Goal: Task Accomplishment & Management: Manage account settings

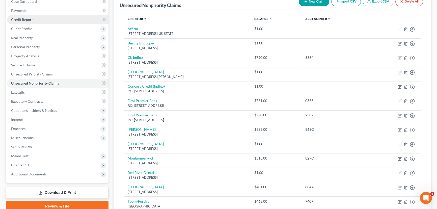
scroll to position [60, 0]
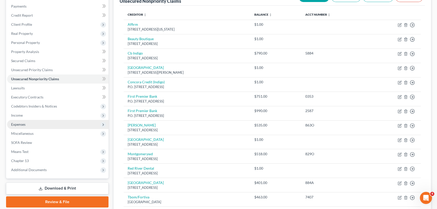
click at [20, 125] on span "Expenses" at bounding box center [18, 124] width 14 height 4
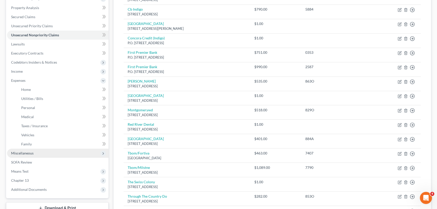
scroll to position [106, 0]
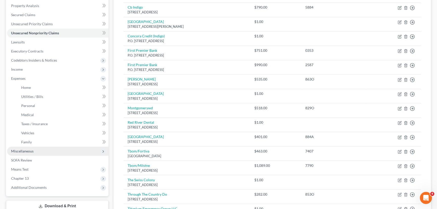
click at [13, 155] on span "Miscellaneous" at bounding box center [57, 151] width 101 height 9
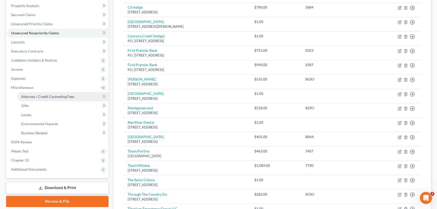
click at [41, 92] on link "Attorney / Credit Counseling Fees" at bounding box center [62, 96] width 91 height 9
select select "1"
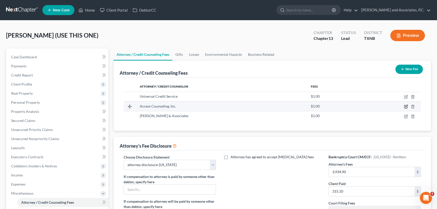
click at [406, 108] on icon "button" at bounding box center [405, 106] width 3 height 3
select select "4"
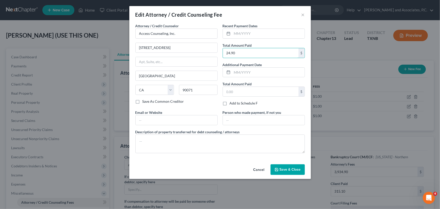
type input "24.90"
click at [289, 169] on span "Save & Close" at bounding box center [290, 169] width 21 height 4
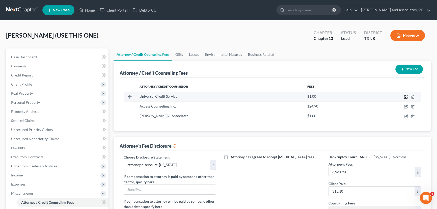
click at [406, 96] on icon "button" at bounding box center [406, 97] width 4 height 4
select select "39"
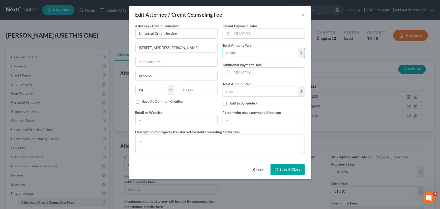
type input "35.00"
drag, startPoint x: 284, startPoint y: 171, endPoint x: 439, endPoint y: 87, distance: 176.6
click at [283, 171] on button "Save & Close" at bounding box center [288, 169] width 34 height 11
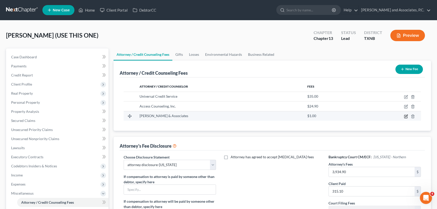
click at [406, 116] on icon "button" at bounding box center [406, 116] width 4 height 4
select select "45"
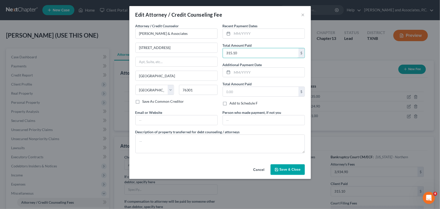
type input "315.10"
click at [279, 169] on icon "button" at bounding box center [277, 169] width 4 height 4
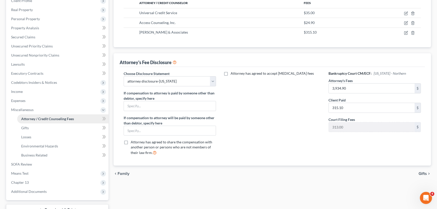
scroll to position [92, 0]
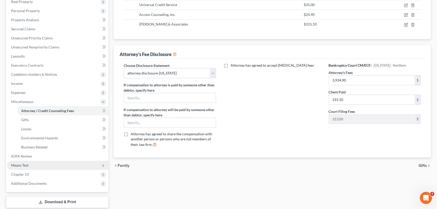
click at [19, 164] on span "Means Test" at bounding box center [19, 165] width 17 height 4
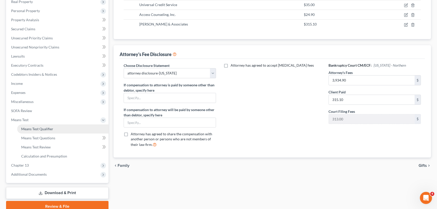
click at [41, 127] on span "Means Test Qualifier" at bounding box center [37, 129] width 32 height 4
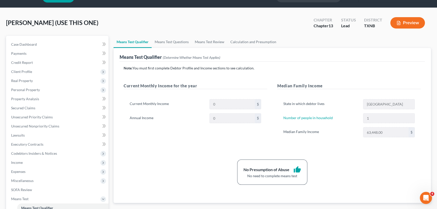
scroll to position [23, 0]
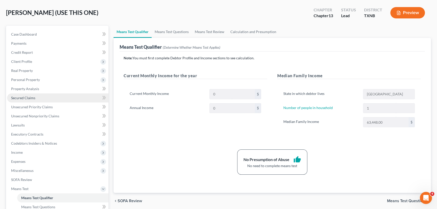
click at [35, 99] on link "Secured Claims" at bounding box center [57, 97] width 101 height 9
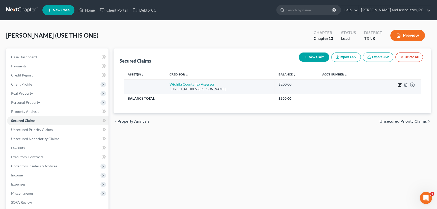
click at [399, 84] on icon "button" at bounding box center [399, 85] width 4 height 4
select select "45"
select select "0"
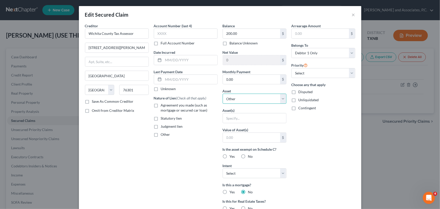
click at [249, 102] on select "Select Other Multiple Assets [STREET_ADDRESS][PERSON_NAME] - $0.0 Physicians Mu…" at bounding box center [255, 99] width 64 height 10
select select "2"
click at [223, 94] on select "Select Other Multiple Assets [STREET_ADDRESS][PERSON_NAME] - $0.0 Physicians Mu…" at bounding box center [255, 99] width 64 height 10
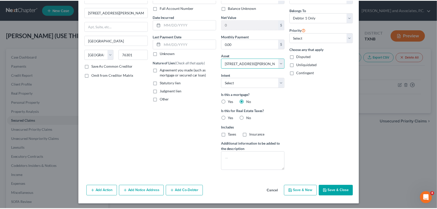
scroll to position [36, 0]
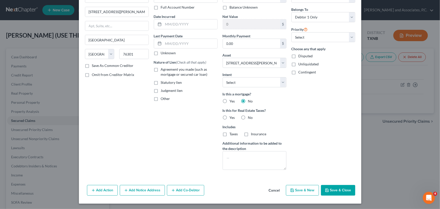
click at [327, 187] on button "Save & Close" at bounding box center [338, 190] width 34 height 11
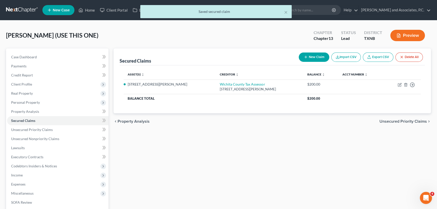
click at [327, 166] on div "Secured Claims New Claim Import CSV Export CSV Delete All Asset(s) expand_more …" at bounding box center [272, 157] width 322 height 219
click at [215, 137] on div "Secured Claims New Claim Import CSV Export CSV Delete All Asset(s) expand_more …" at bounding box center [272, 157] width 322 height 219
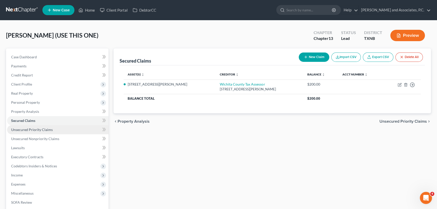
click at [30, 129] on span "Unsecured Priority Claims" at bounding box center [32, 129] width 42 height 4
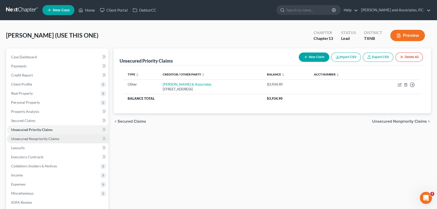
click at [38, 139] on span "Unsecured Nonpriority Claims" at bounding box center [35, 138] width 48 height 4
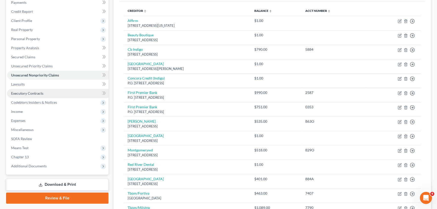
scroll to position [69, 0]
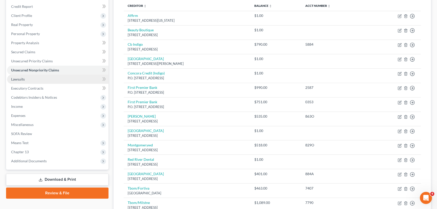
click at [43, 79] on link "Lawsuits" at bounding box center [57, 79] width 101 height 9
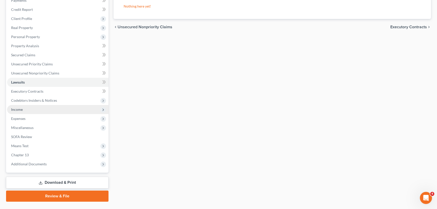
scroll to position [69, 0]
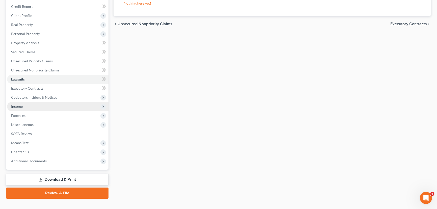
click at [28, 104] on span "Income" at bounding box center [57, 106] width 101 height 9
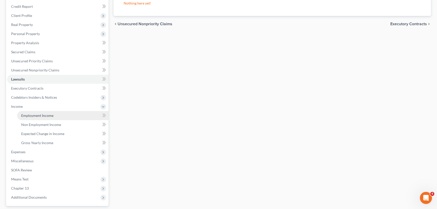
click at [33, 113] on span "Employment Income" at bounding box center [37, 115] width 32 height 4
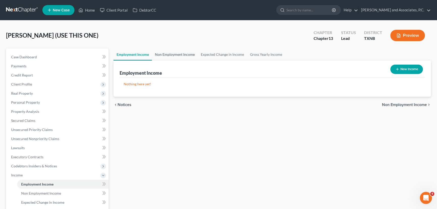
click at [166, 59] on link "Non Employment Income" at bounding box center [175, 54] width 46 height 12
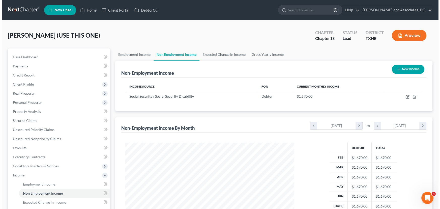
scroll to position [90, 179]
click at [398, 69] on icon "button" at bounding box center [397, 69] width 4 height 4
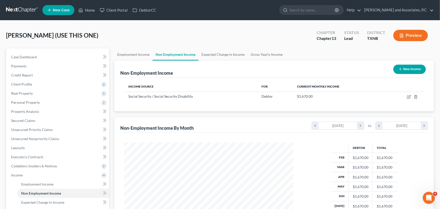
select select "0"
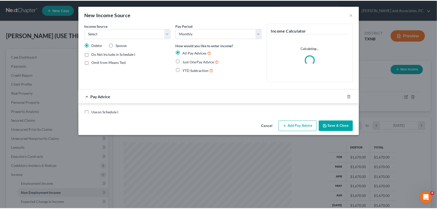
scroll to position [90, 181]
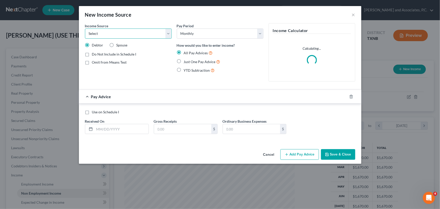
click at [112, 33] on select "Select Unemployment Disability (from employer) Pension Retirement Social Securi…" at bounding box center [128, 33] width 87 height 10
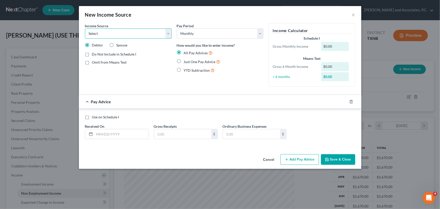
select select "13"
click at [85, 28] on select "Select Unemployment Disability (from employer) Pension Retirement Social Securi…" at bounding box center [128, 33] width 87 height 10
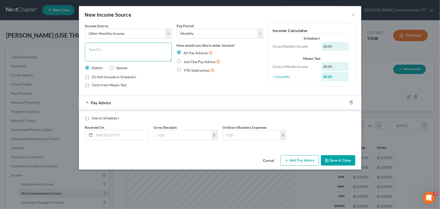
click at [108, 52] on textarea at bounding box center [128, 52] width 87 height 19
type textarea "Food Stamps"
click at [184, 61] on label "Just One Pay Advice" at bounding box center [202, 62] width 37 height 6
click at [186, 61] on input "Just One Pay Advice" at bounding box center [187, 60] width 3 height 3
radio input "true"
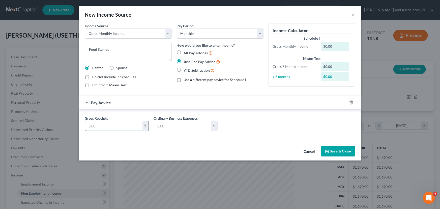
click at [106, 127] on input "text" at bounding box center [113, 126] width 57 height 10
type input "23.00"
click at [335, 153] on button "Save & Close" at bounding box center [338, 151] width 34 height 11
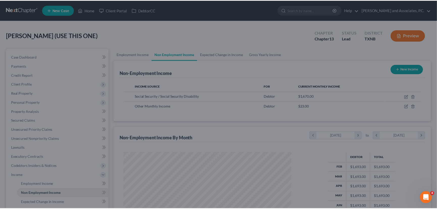
scroll to position [252096, 252008]
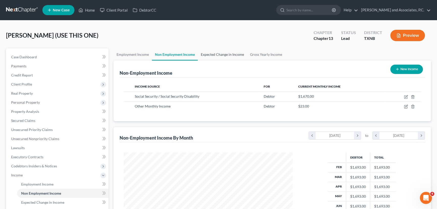
click at [222, 54] on link "Expected Change in Income" at bounding box center [222, 54] width 49 height 12
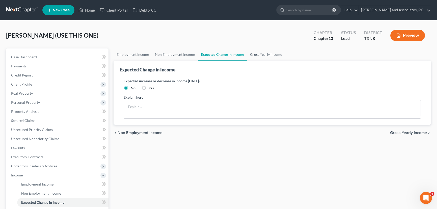
click at [267, 53] on link "Gross Yearly Income" at bounding box center [266, 54] width 38 height 12
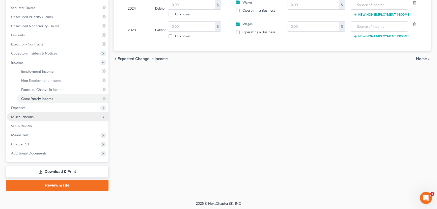
scroll to position [113, 0]
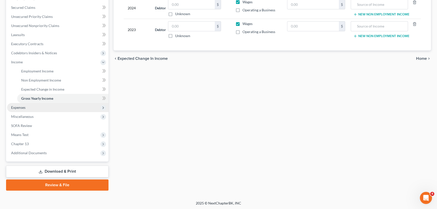
click at [33, 107] on span "Expenses" at bounding box center [57, 107] width 101 height 9
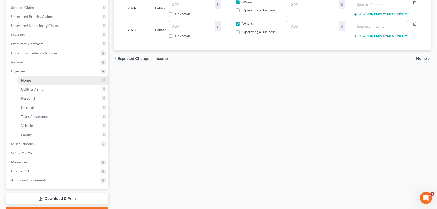
click at [39, 82] on link "Home" at bounding box center [62, 80] width 91 height 9
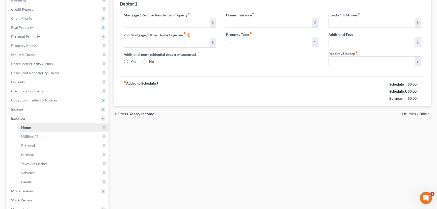
type input "0.00"
radio input "true"
type input "0.00"
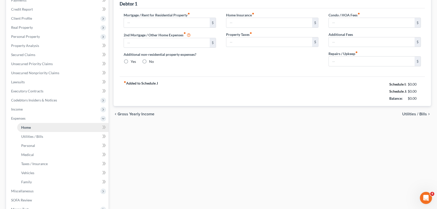
type input "0.00"
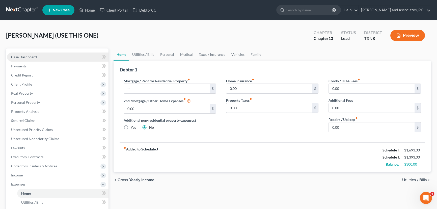
click at [32, 56] on span "Case Dashboard" at bounding box center [24, 57] width 26 height 4
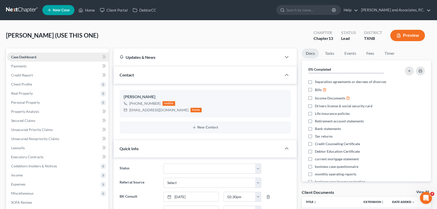
scroll to position [47, 0]
click at [91, 11] on link "Home" at bounding box center [86, 10] width 21 height 9
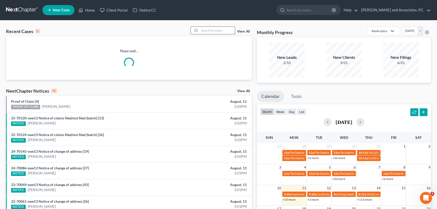
click at [221, 30] on input "search" at bounding box center [216, 30] width 35 height 7
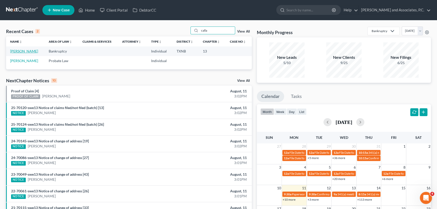
type input "calla"
click at [25, 51] on link "[PERSON_NAME]" at bounding box center [24, 51] width 28 height 4
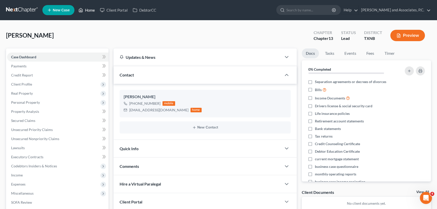
click at [91, 13] on link "Home" at bounding box center [86, 10] width 21 height 9
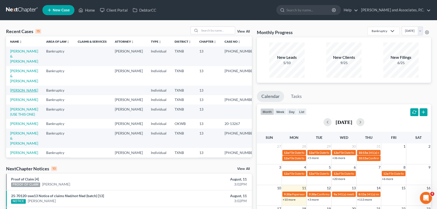
click at [24, 88] on link "[PERSON_NAME]" at bounding box center [24, 90] width 28 height 4
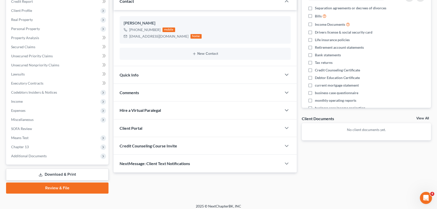
scroll to position [77, 0]
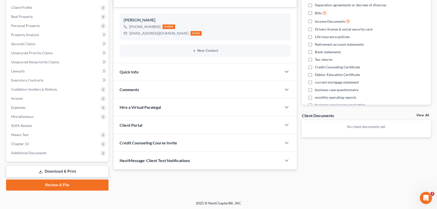
click at [149, 75] on div "Quick Info" at bounding box center [197, 71] width 168 height 17
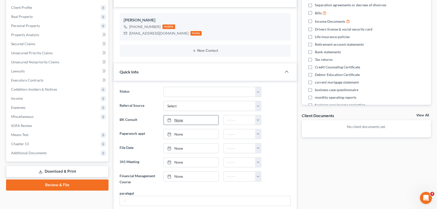
click at [181, 120] on link "None" at bounding box center [191, 120] width 54 height 10
click at [257, 118] on button "button" at bounding box center [258, 120] width 6 height 10
click at [269, 154] on link "1:30pm" at bounding box center [269, 153] width 28 height 9
type input "1:30pm"
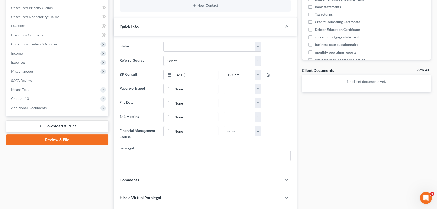
scroll to position [123, 0]
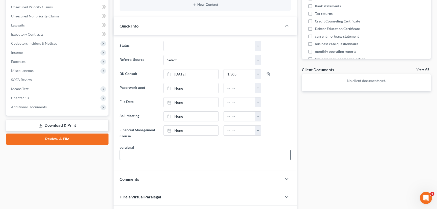
click at [141, 153] on input "text" at bounding box center [205, 155] width 170 height 10
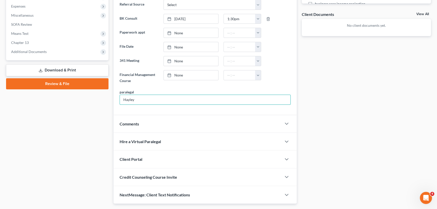
scroll to position [191, 0]
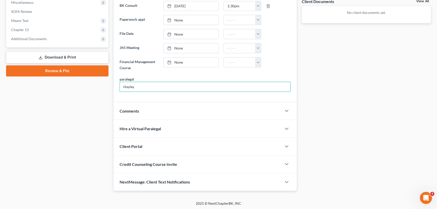
type input "Hayley"
click at [82, 155] on div "Case Dashboard Payments Invoices Payments Payments Credit Report Client Profile" at bounding box center [57, 24] width 107 height 333
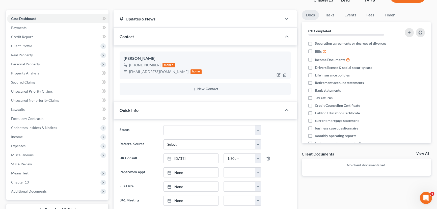
scroll to position [30, 0]
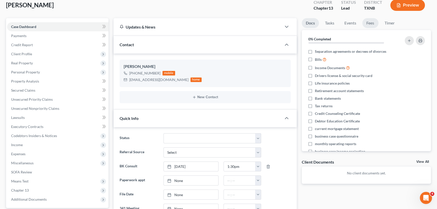
click at [371, 23] on link "Fees" at bounding box center [370, 23] width 16 height 10
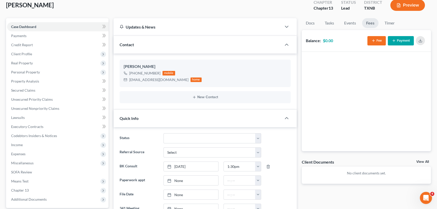
click at [376, 40] on button "Fee" at bounding box center [376, 40] width 18 height 9
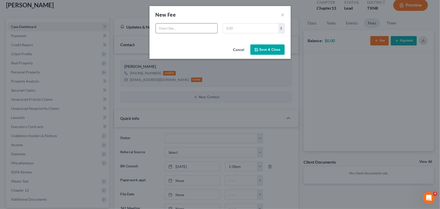
click at [191, 30] on input "text" at bounding box center [187, 28] width 62 height 10
type input "Chp 13"
type input "688.00"
click at [258, 47] on button "Save & Close" at bounding box center [267, 49] width 34 height 11
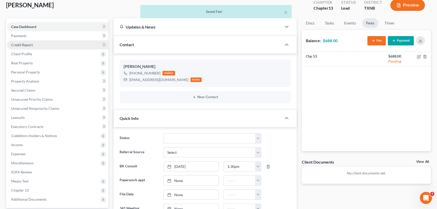
click at [25, 45] on span "Credit Report" at bounding box center [22, 45] width 22 height 4
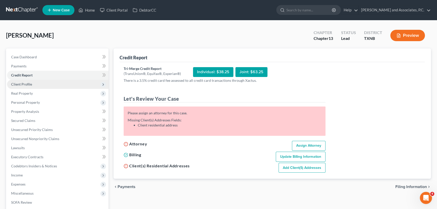
click at [21, 84] on span "Client Profile" at bounding box center [21, 84] width 21 height 4
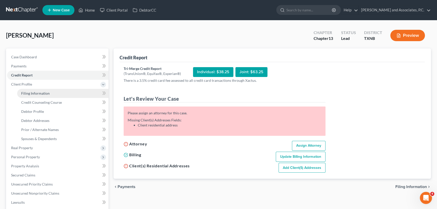
click at [35, 92] on span "Filing Information" at bounding box center [35, 93] width 28 height 4
select select "1"
select select "0"
select select "3"
select select "78"
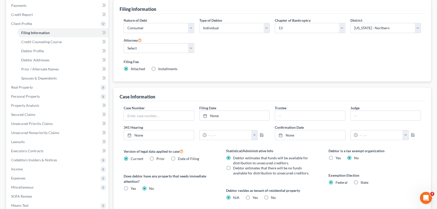
scroll to position [69, 0]
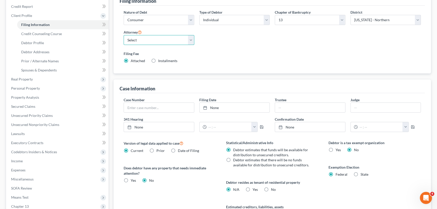
drag, startPoint x: 153, startPoint y: 41, endPoint x: 153, endPoint y: 43, distance: 2.8
click at [153, 41] on select "Select [PERSON_NAME] - [GEOGRAPHIC_DATA] [PERSON_NAME] - OKWB [PERSON_NAME] - O…" at bounding box center [159, 40] width 71 height 10
select select "0"
click at [124, 35] on select "Select [PERSON_NAME] - [GEOGRAPHIC_DATA] [PERSON_NAME] - OKWB [PERSON_NAME] - O…" at bounding box center [159, 40] width 71 height 10
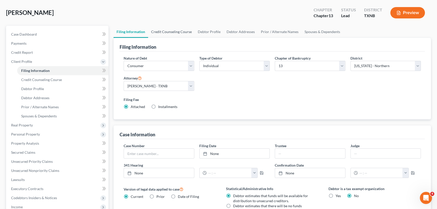
click at [171, 31] on link "Credit Counseling Course" at bounding box center [171, 32] width 47 height 12
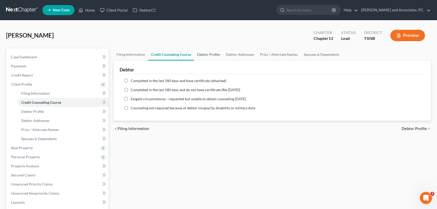
click at [201, 55] on link "Debtor Profile" at bounding box center [208, 54] width 29 height 12
select select "0"
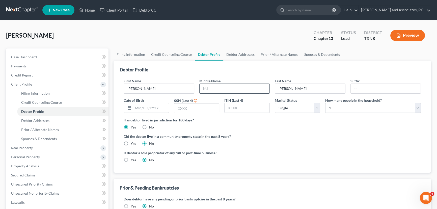
click at [206, 86] on input "text" at bounding box center [234, 89] width 70 height 10
type input "[PERSON_NAME]"
click at [300, 150] on div "Is debtor a sole proprietor of any full or part-time business? Yes No" at bounding box center [272, 158] width 302 height 16
click at [142, 107] on input "text" at bounding box center [151, 108] width 36 height 10
type input "[DATE]"
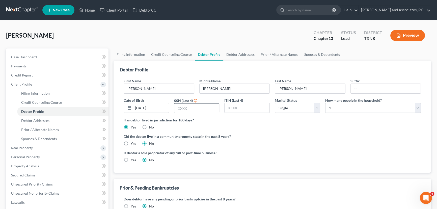
click at [179, 106] on input "text" at bounding box center [196, 108] width 45 height 10
type input "4762"
drag, startPoint x: 281, startPoint y: 131, endPoint x: 229, endPoint y: 56, distance: 91.6
click at [282, 131] on ng-include "First Name [PERSON_NAME] Middle Name [PERSON_NAME] Last Name [PERSON_NAME] Date…" at bounding box center [272, 122] width 297 height 88
click at [232, 56] on link "Debtor Addresses" at bounding box center [240, 54] width 34 height 12
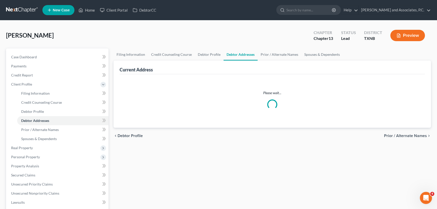
select select "0"
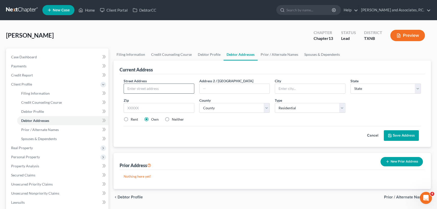
click at [144, 90] on input "text" at bounding box center [159, 89] width 70 height 10
type input "1607 [GEOGRAPHIC_DATA]"
type input "[GEOGRAPHIC_DATA]"
select select "45"
type input "76309"
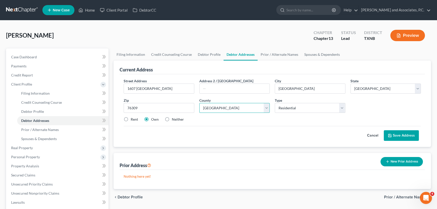
select select "242"
click at [224, 131] on div "Cancel Save Address" at bounding box center [272, 133] width 297 height 15
click at [400, 138] on button "Save Address" at bounding box center [401, 135] width 35 height 11
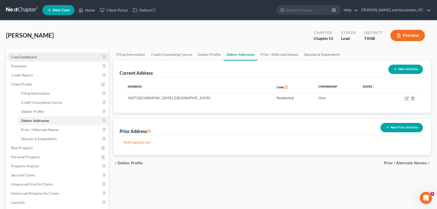
click at [30, 55] on span "Case Dashboard" at bounding box center [24, 57] width 26 height 4
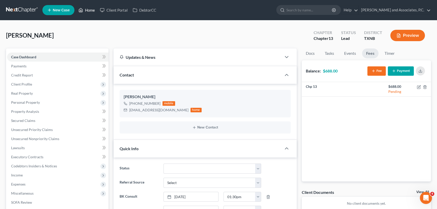
click at [87, 10] on link "Home" at bounding box center [86, 10] width 21 height 9
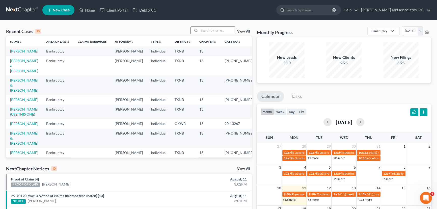
click at [208, 30] on input "search" at bounding box center [216, 30] width 35 height 7
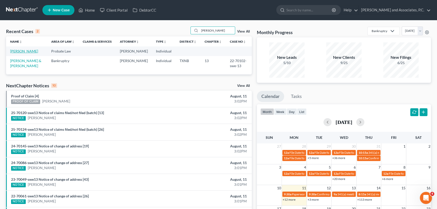
type input "[PERSON_NAME]"
click at [22, 52] on link "[PERSON_NAME]" at bounding box center [24, 51] width 28 height 4
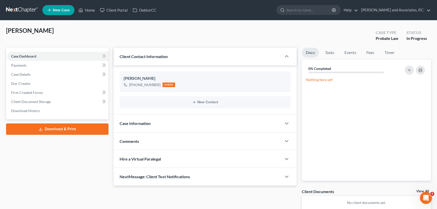
click at [116, 32] on div "[PERSON_NAME] Upgraded Case Type Probate Law Status In Progress" at bounding box center [218, 36] width 425 height 21
click at [132, 139] on span "Comments" at bounding box center [129, 141] width 19 height 5
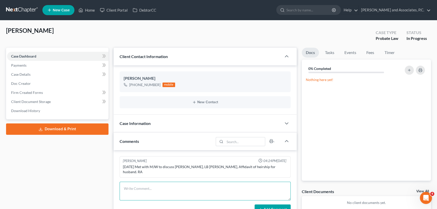
click at [195, 182] on textarea at bounding box center [205, 191] width 171 height 19
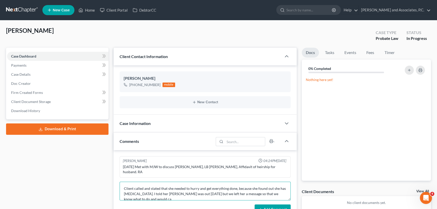
scroll to position [1, 0]
type textarea "Client called and stated that she needed to hurry and get everything done, beca…"
click at [257, 204] on button "Add Comment" at bounding box center [272, 209] width 36 height 11
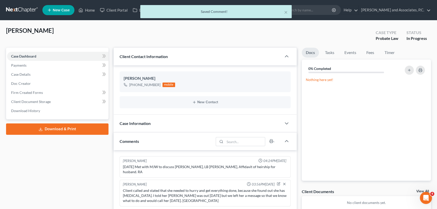
scroll to position [0, 0]
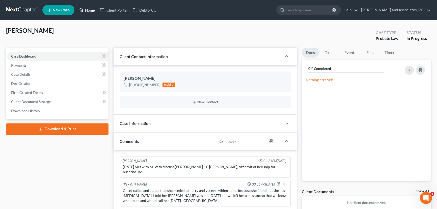
click at [92, 10] on link "Home" at bounding box center [86, 10] width 21 height 9
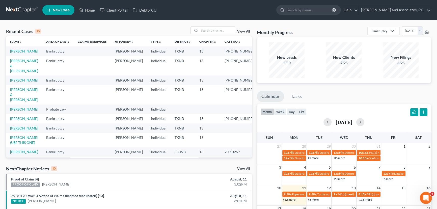
click at [25, 130] on link "[PERSON_NAME]" at bounding box center [24, 128] width 28 height 4
select select "8"
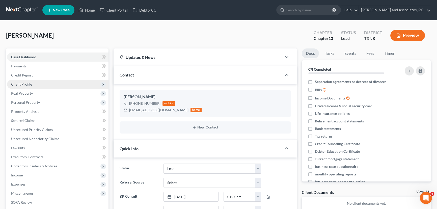
click at [36, 83] on span "Client Profile" at bounding box center [57, 84] width 101 height 9
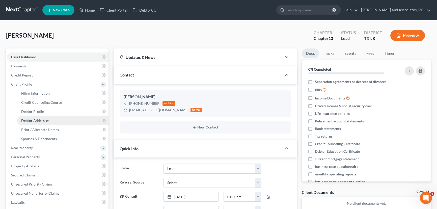
click at [41, 119] on span "Debtor Addresses" at bounding box center [35, 120] width 28 height 4
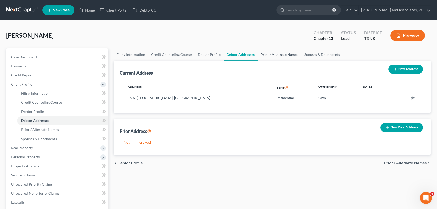
click at [267, 50] on link "Prior / Alternate Names" at bounding box center [279, 54] width 44 height 12
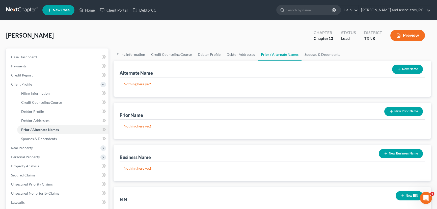
click at [394, 110] on button "New Prior Name" at bounding box center [403, 111] width 39 height 9
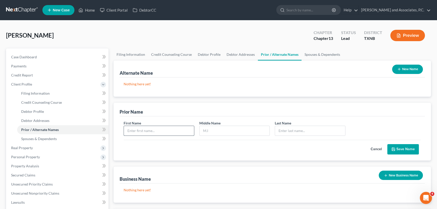
click at [140, 133] on input "text" at bounding box center [159, 131] width 70 height 10
type input "[PERSON_NAME]"
type input "M"
type input "[PERSON_NAME]"
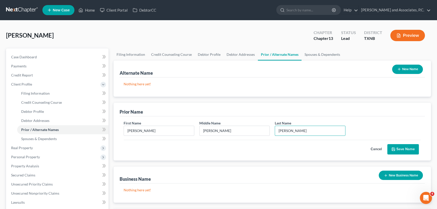
click at [399, 148] on button "Save Name" at bounding box center [403, 149] width 32 height 11
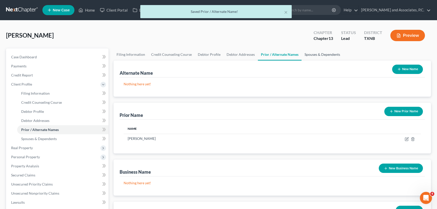
click at [317, 57] on link "Spouses & Dependents" at bounding box center [322, 54] width 42 height 12
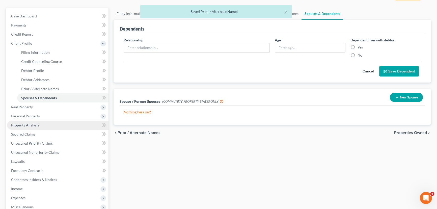
scroll to position [46, 0]
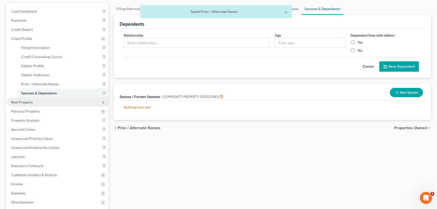
click at [31, 103] on span "Real Property" at bounding box center [22, 102] width 22 height 4
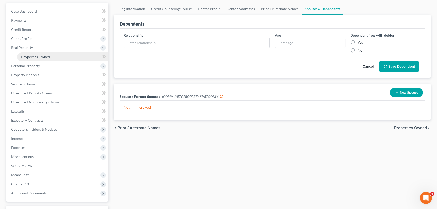
click at [40, 56] on span "Properties Owned" at bounding box center [35, 56] width 29 height 4
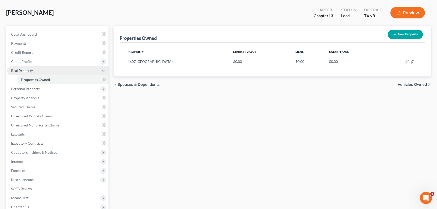
scroll to position [46, 0]
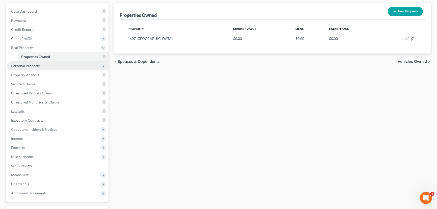
click at [29, 65] on span "Personal Property" at bounding box center [25, 66] width 29 height 4
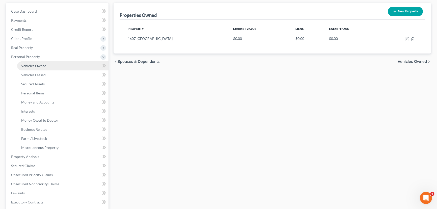
click at [52, 68] on link "Vehicles Owned" at bounding box center [62, 65] width 91 height 9
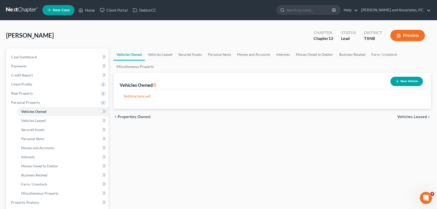
click at [400, 79] on button "New Vehicle" at bounding box center [406, 81] width 33 height 9
select select "0"
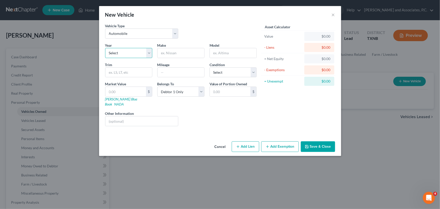
click at [125, 55] on select "Select 2026 2025 2024 2023 2022 2021 2020 2019 2018 2017 2016 2015 2014 2013 20…" at bounding box center [128, 53] width 47 height 10
select select "4"
click at [105, 48] on select "Select 2026 2025 2024 2023 2022 2021 2020 2019 2018 2017 2016 2015 2014 2013 20…" at bounding box center [128, 53] width 47 height 10
click at [180, 53] on input "text" at bounding box center [181, 53] width 47 height 10
type input "Santa Fe"
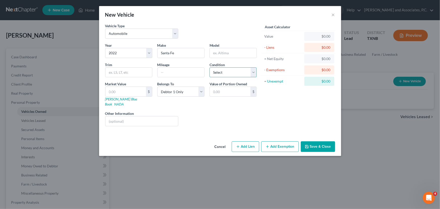
click at [225, 71] on select "Select Excellent Very Good Good Fair Poor" at bounding box center [233, 72] width 47 height 10
click at [246, 61] on div "Year Select 2026 2025 2024 2023 2022 2021 2020 2019 2018 2017 2016 2015 2014 20…" at bounding box center [181, 87] width 157 height 88
click at [333, 16] on button "×" at bounding box center [334, 15] width 4 height 6
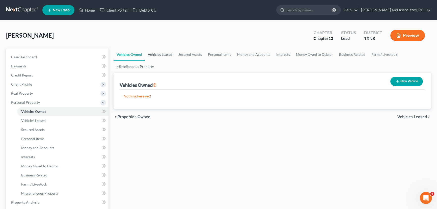
click at [165, 55] on link "Vehicles Leased" at bounding box center [160, 54] width 31 height 12
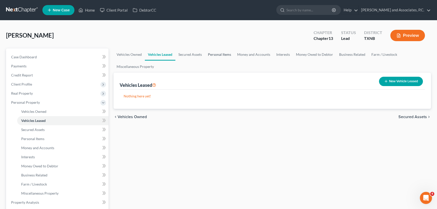
click at [229, 54] on link "Personal Items" at bounding box center [219, 54] width 29 height 12
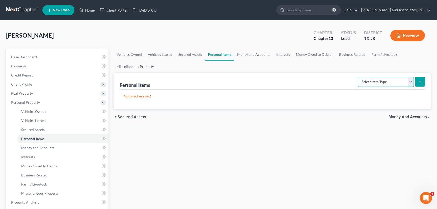
drag, startPoint x: 411, startPoint y: 81, endPoint x: 406, endPoint y: 86, distance: 6.8
click at [411, 81] on select "Select Item Type Clothing Collectibles Of Value Electronics Firearms Household …" at bounding box center [386, 82] width 56 height 10
select select "household_goods"
click at [358, 77] on select "Select Item Type Clothing Collectibles Of Value Electronics Firearms Household …" at bounding box center [386, 82] width 56 height 10
click at [421, 80] on icon "submit" at bounding box center [420, 82] width 4 height 4
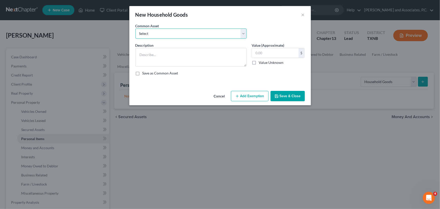
drag, startPoint x: 181, startPoint y: 34, endPoint x: 182, endPoint y: 38, distance: 3.5
click at [181, 34] on select "Select household goods & furnishings household goods & furnishings" at bounding box center [190, 33] width 111 height 10
select select "0"
click at [135, 28] on select "Select household goods & furnishings household goods & furnishings" at bounding box center [190, 33] width 111 height 10
type textarea "household goods & furnishings"
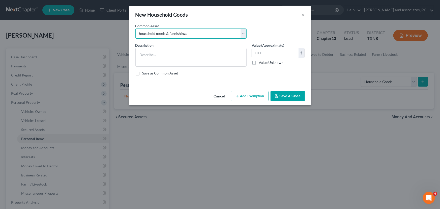
type input "4,000.00"
click at [282, 93] on button "Save & Close" at bounding box center [288, 96] width 34 height 11
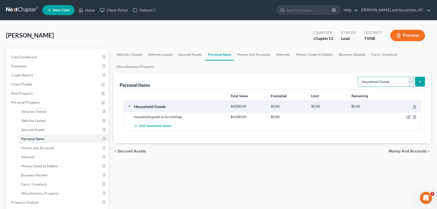
click at [410, 81] on select "Select Item Type Clothing Collectibles Of Value Electronics Firearms Household …" at bounding box center [386, 82] width 56 height 10
select select "clothing"
click at [358, 77] on select "Select Item Type Clothing Collectibles Of Value Electronics Firearms Household …" at bounding box center [386, 82] width 56 height 10
click at [418, 80] on icon "submit" at bounding box center [420, 82] width 4 height 4
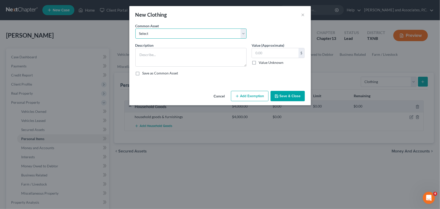
click at [216, 38] on select "Select personal clothing personal clothing personal clothing" at bounding box center [190, 33] width 111 height 10
select select "1"
click at [135, 28] on select "Select personal clothing personal clothing personal clothing" at bounding box center [190, 33] width 111 height 10
type textarea "personal clothing"
type input "500.00"
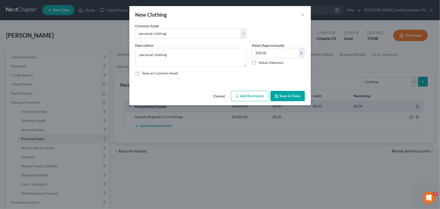
click at [292, 97] on button "Save & Close" at bounding box center [288, 96] width 34 height 11
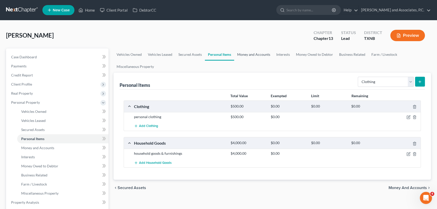
click at [249, 55] on link "Money and Accounts" at bounding box center [253, 54] width 39 height 12
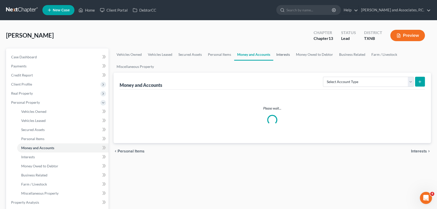
click at [277, 54] on link "Interests" at bounding box center [283, 54] width 20 height 12
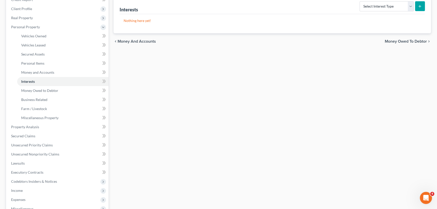
scroll to position [92, 0]
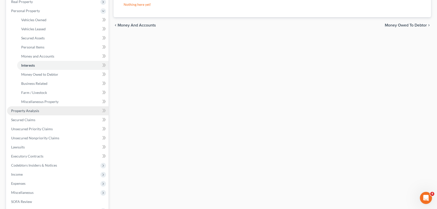
click at [25, 110] on span "Property Analysis" at bounding box center [25, 110] width 28 height 4
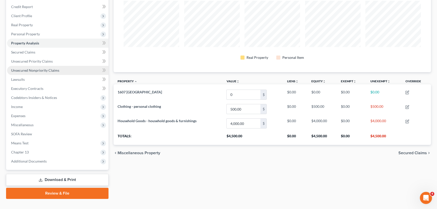
scroll to position [69, 0]
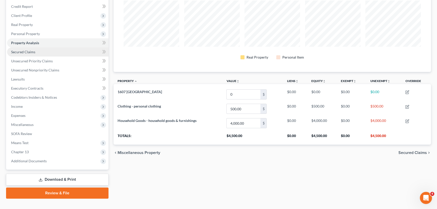
click at [54, 52] on link "Secured Claims" at bounding box center [57, 51] width 101 height 9
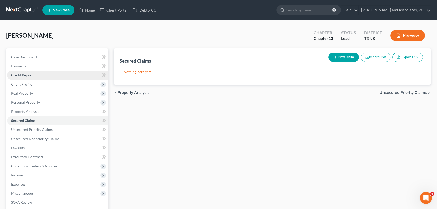
click at [35, 74] on link "Credit Report" at bounding box center [57, 75] width 101 height 9
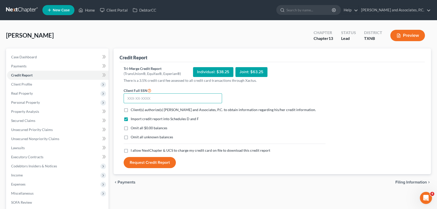
click at [146, 99] on input "text" at bounding box center [173, 98] width 98 height 10
type input "504-68-4762"
click at [131, 109] on label "Client(s) authorize(s) [PERSON_NAME] and Associates, P.C. to obtain information…" at bounding box center [223, 109] width 185 height 5
click at [133, 109] on input "Client(s) authorize(s) [PERSON_NAME] and Associates, P.C. to obtain information…" at bounding box center [134, 108] width 3 height 3
checkbox input "true"
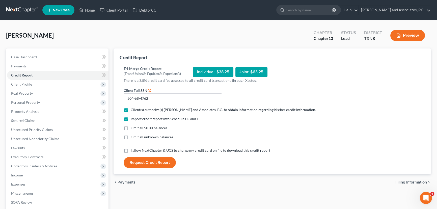
click at [131, 128] on label "Omit all $0.00 balances" at bounding box center [149, 127] width 37 height 5
click at [133, 128] on input "Omit all $0.00 balances" at bounding box center [134, 126] width 3 height 3
checkbox input "true"
click at [131, 150] on label "I allow NextChapter & UCS to charge my credit card on file to download this cre…" at bounding box center [200, 150] width 139 height 5
click at [133, 150] on input "I allow NextChapter & UCS to charge my credit card on file to download this cre…" at bounding box center [134, 149] width 3 height 3
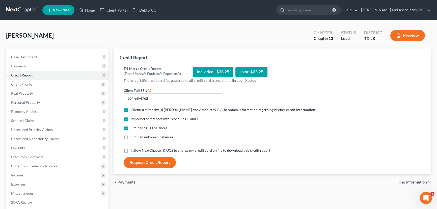
checkbox input "true"
click at [159, 162] on button "Request Credit Report" at bounding box center [150, 162] width 52 height 11
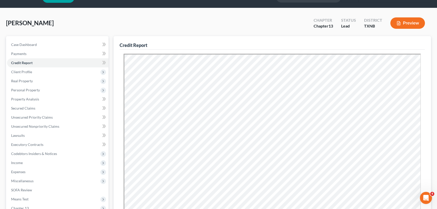
scroll to position [23, 0]
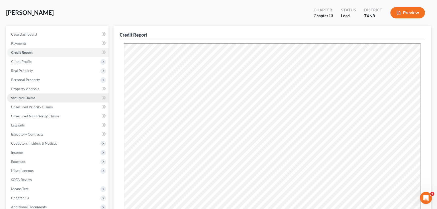
click at [25, 96] on span "Secured Claims" at bounding box center [23, 98] width 24 height 4
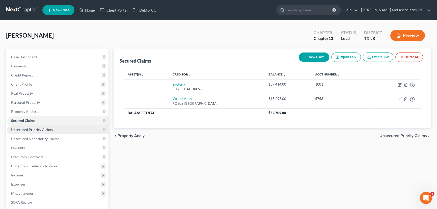
click at [25, 131] on span "Unsecured Priority Claims" at bounding box center [32, 129] width 42 height 4
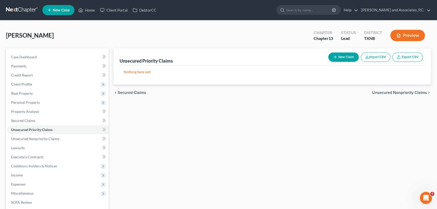
click at [336, 55] on icon "button" at bounding box center [335, 57] width 4 height 4
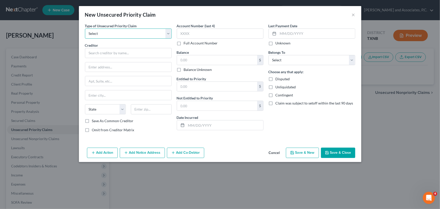
drag, startPoint x: 130, startPoint y: 32, endPoint x: 129, endPoint y: 38, distance: 6.1
click at [130, 32] on select "Select Taxes & Other Government Units Domestic Support Obligations Extensions o…" at bounding box center [128, 33] width 87 height 10
select select "9"
click at [85, 28] on select "Select Taxes & Other Government Units Domestic Support Obligations Extensions o…" at bounding box center [128, 33] width 87 height 10
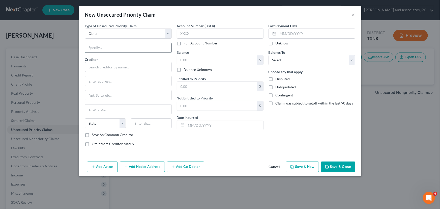
drag, startPoint x: 100, startPoint y: 48, endPoint x: 107, endPoint y: 52, distance: 8.7
click at [100, 48] on input "text" at bounding box center [128, 48] width 86 height 10
type input "Attorney's Fees"
click at [111, 66] on input "text" at bounding box center [128, 67] width 87 height 10
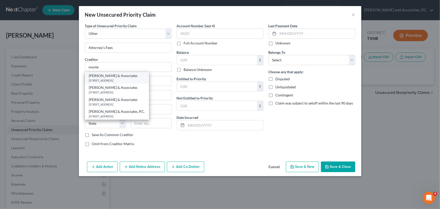
click at [109, 77] on div "[PERSON_NAME] & Associates" at bounding box center [117, 75] width 56 height 5
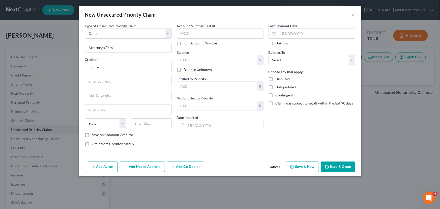
type input "[PERSON_NAME] & Associates"
type input "[STREET_ADDRESS]"
type input "[GEOGRAPHIC_DATA]"
select select "45"
type input "76301"
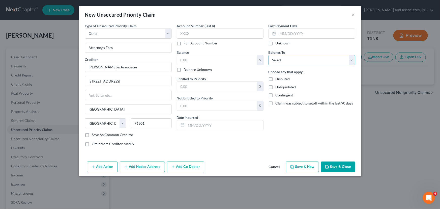
drag, startPoint x: 287, startPoint y: 59, endPoint x: 287, endPoint y: 64, distance: 5.8
click at [287, 59] on select "Select Debtor 1 Only Debtor 2 Only Debtor 1 And Debtor 2 Only At Least One Of T…" at bounding box center [312, 60] width 87 height 10
select select "0"
click at [269, 55] on select "Select Debtor 1 Only Debtor 2 Only Debtor 1 And Debtor 2 Only At Least One Of T…" at bounding box center [312, 60] width 87 height 10
click at [218, 59] on input "text" at bounding box center [217, 60] width 80 height 10
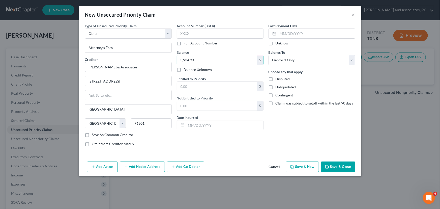
type input "3,934.90"
click at [336, 167] on button "Save & Close" at bounding box center [338, 166] width 34 height 11
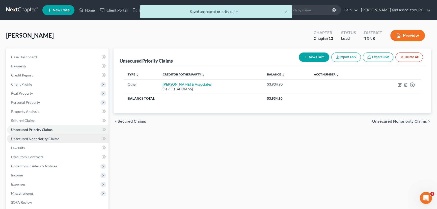
click at [47, 139] on span "Unsecured Nonpriority Claims" at bounding box center [35, 138] width 48 height 4
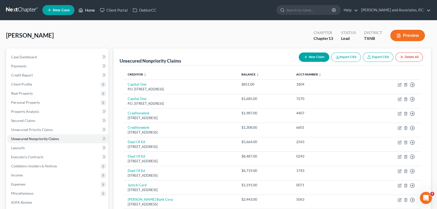
click at [90, 13] on link "Home" at bounding box center [86, 10] width 21 height 9
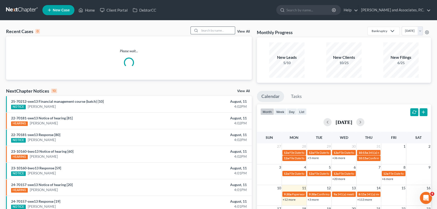
click at [201, 29] on input "search" at bounding box center [216, 30] width 35 height 7
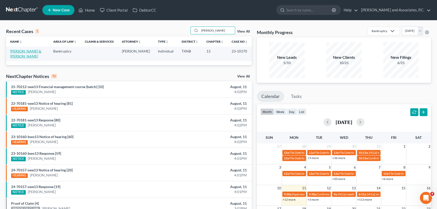
type input "[PERSON_NAME]"
click at [28, 52] on link "[PERSON_NAME] & [PERSON_NAME]" at bounding box center [25, 53] width 31 height 9
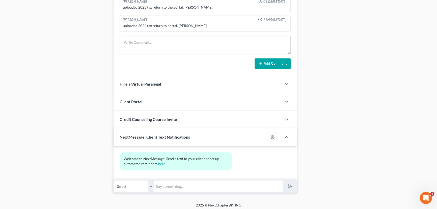
scroll to position [376, 0]
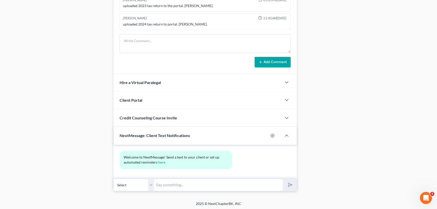
click at [153, 179] on select "Select [PHONE_NUMBER] - [PERSON_NAME] [PHONE_NUMBER] - [PERSON_NAME]" at bounding box center [133, 185] width 40 height 12
select select "1"
click at [113, 179] on select "Select [PHONE_NUMBER] - [PERSON_NAME] [PHONE_NUMBER] - [PERSON_NAME]" at bounding box center [133, 185] width 40 height 12
click at [163, 184] on input "text" at bounding box center [218, 185] width 129 height 12
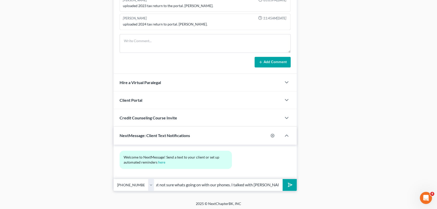
type input "[PERSON_NAME], this is [PERSON_NAME] @ [PERSON_NAME] office, i tried to call bu…"
click at [282, 179] on button "submit" at bounding box center [289, 185] width 14 height 12
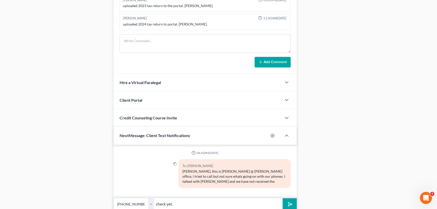
type input "check yet."
click at [282, 198] on button "submit" at bounding box center [289, 204] width 14 height 12
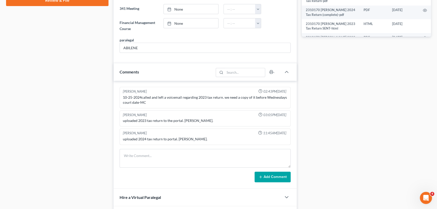
scroll to position [4, 0]
